Goal: Information Seeking & Learning: Learn about a topic

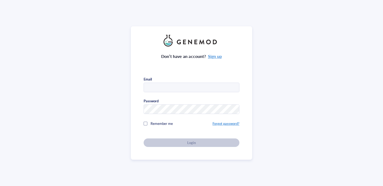
type input "[EMAIL_ADDRESS][DOMAIN_NAME]"
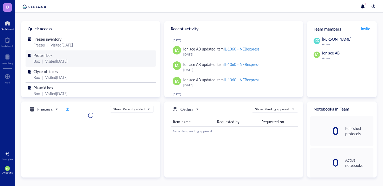
click at [93, 51] on div "Protein box Box | Visited 2 months ago" at bounding box center [91, 58] width 130 height 16
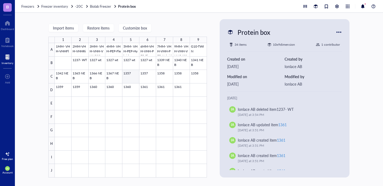
click at [132, 75] on div at bounding box center [131, 110] width 152 height 135
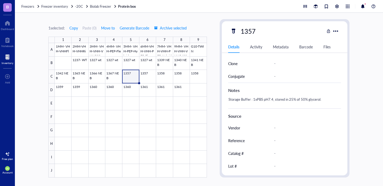
scroll to position [244, 0]
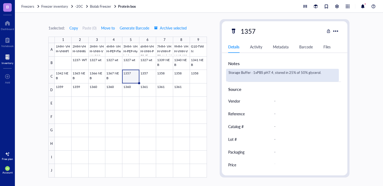
click at [295, 74] on div "Storage Buffer : 1xPBS pH7.4, stored in 25% of 50% glycerol." at bounding box center [282, 75] width 113 height 13
drag, startPoint x: 289, startPoint y: 73, endPoint x: 327, endPoint y: 73, distance: 38.0
click at [327, 73] on textarea "Storage Buffer : 1xPBS pH7.4, stored in 25% of 50% glycerol." at bounding box center [282, 75] width 112 height 12
drag, startPoint x: 274, startPoint y: 74, endPoint x: 329, endPoint y: 74, distance: 54.5
click at [329, 74] on textarea "Storage Buffer : 1xPBS pH7.4, stored in 25% of 50% glycerol." at bounding box center [282, 75] width 112 height 12
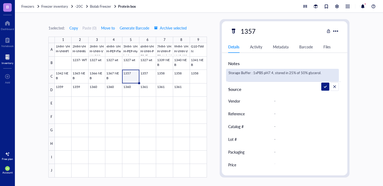
drag, startPoint x: 322, startPoint y: 73, endPoint x: 275, endPoint y: 75, distance: 46.8
click at [275, 75] on textarea "Storage Buffer : 1xPBS pH7.4, stored in 25% of 50% glycerol." at bounding box center [282, 75] width 112 height 12
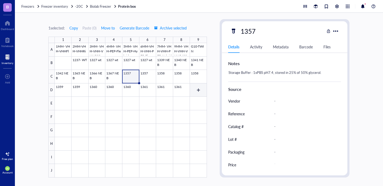
click at [197, 87] on div at bounding box center [131, 110] width 152 height 135
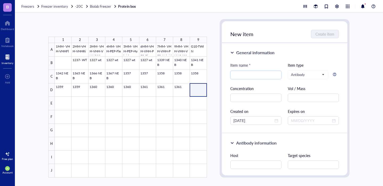
click at [199, 89] on div at bounding box center [131, 110] width 152 height 135
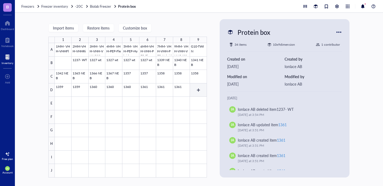
click at [200, 90] on div at bounding box center [131, 110] width 152 height 135
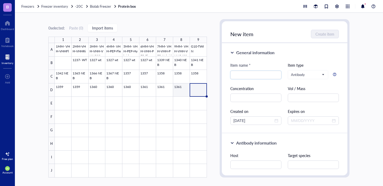
click at [179, 88] on div at bounding box center [131, 110] width 152 height 135
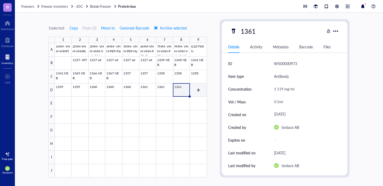
click at [196, 88] on div at bounding box center [131, 110] width 152 height 135
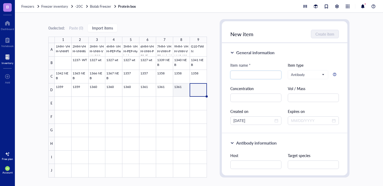
click at [180, 87] on div at bounding box center [131, 110] width 152 height 135
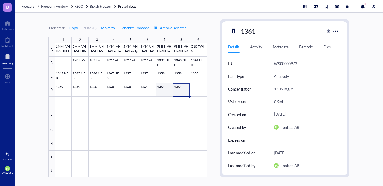
click at [170, 87] on div at bounding box center [131, 110] width 152 height 135
click at [148, 85] on div at bounding box center [131, 110] width 152 height 135
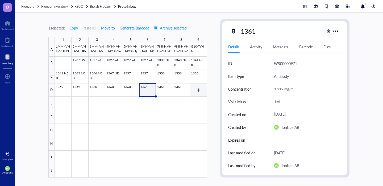
click at [193, 90] on div at bounding box center [131, 110] width 152 height 135
